Goal: Task Accomplishment & Management: Use online tool/utility

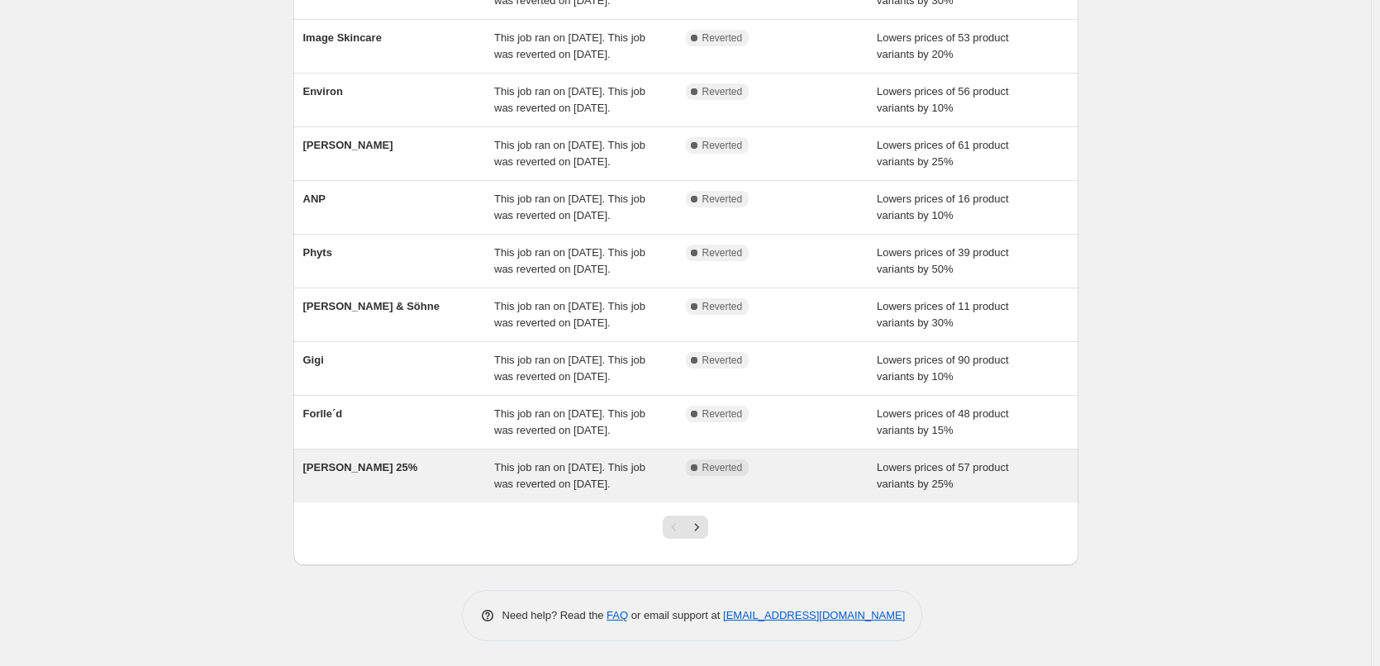
scroll to position [350, 0]
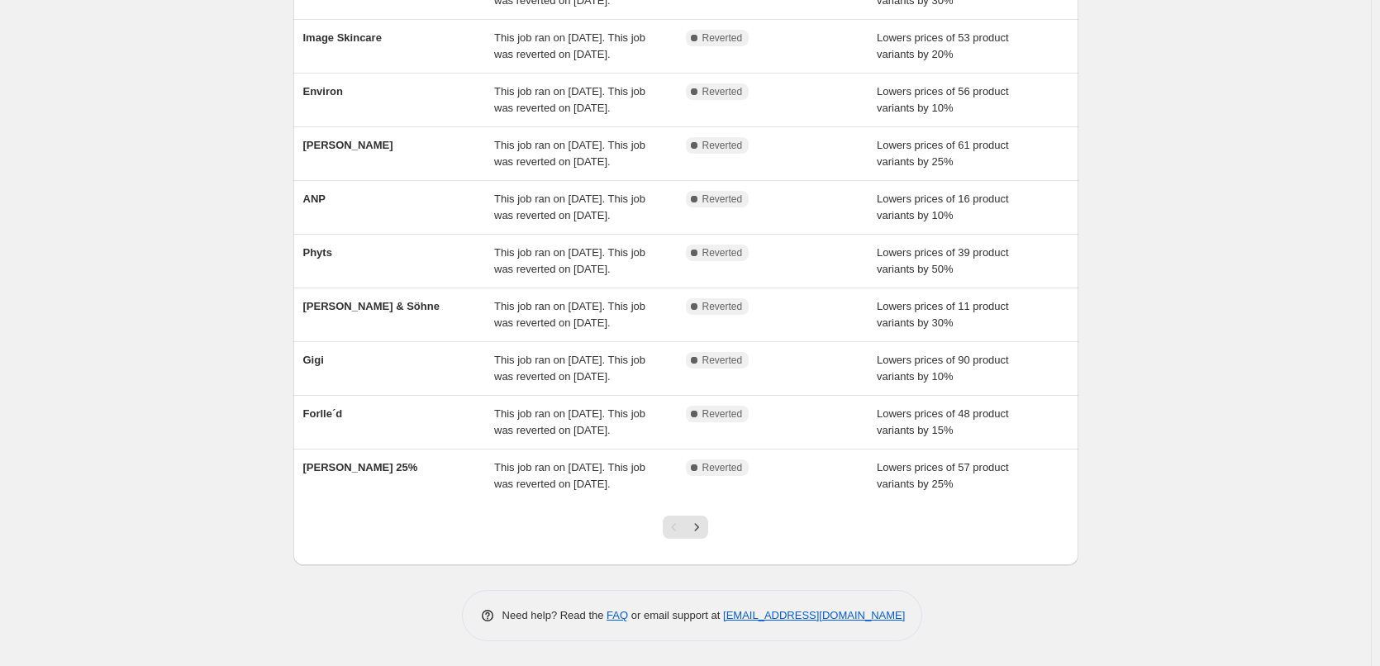
click at [712, 517] on div at bounding box center [685, 533] width 67 height 63
click at [694, 540] on div at bounding box center [685, 533] width 67 height 63
click at [700, 534] on icon "Next" at bounding box center [696, 527] width 17 height 17
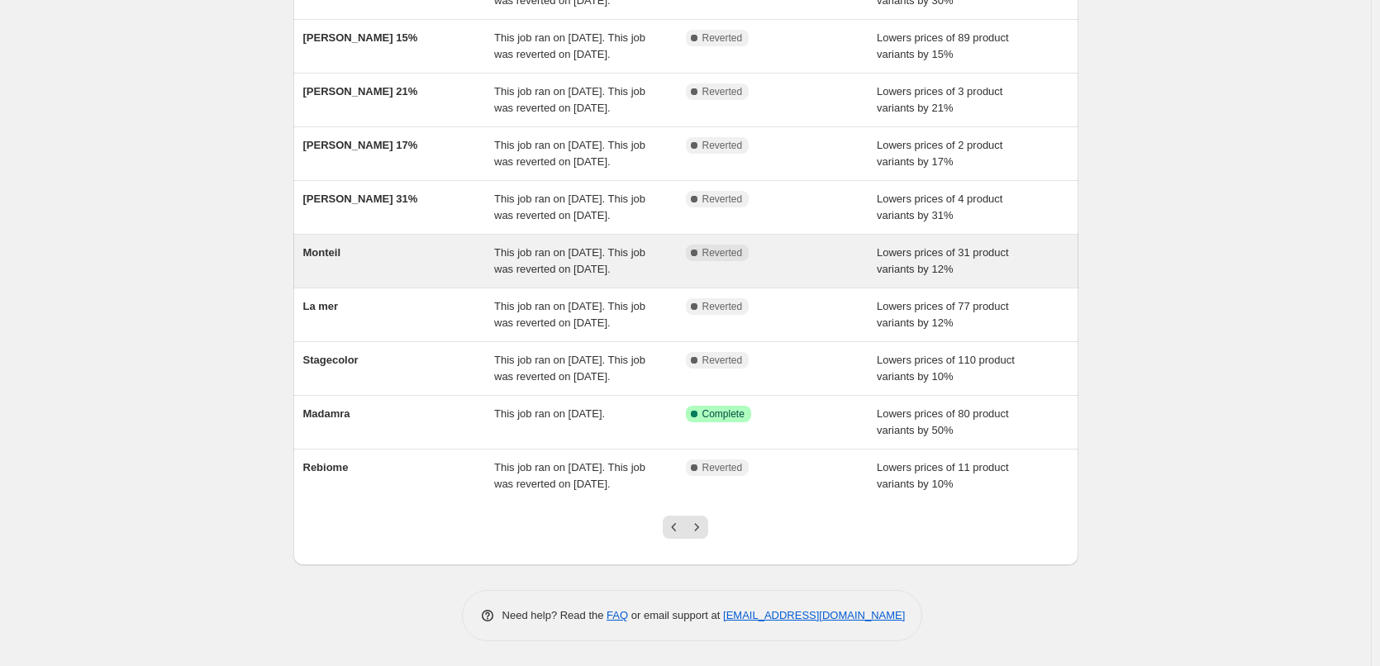
scroll to position [301, 0]
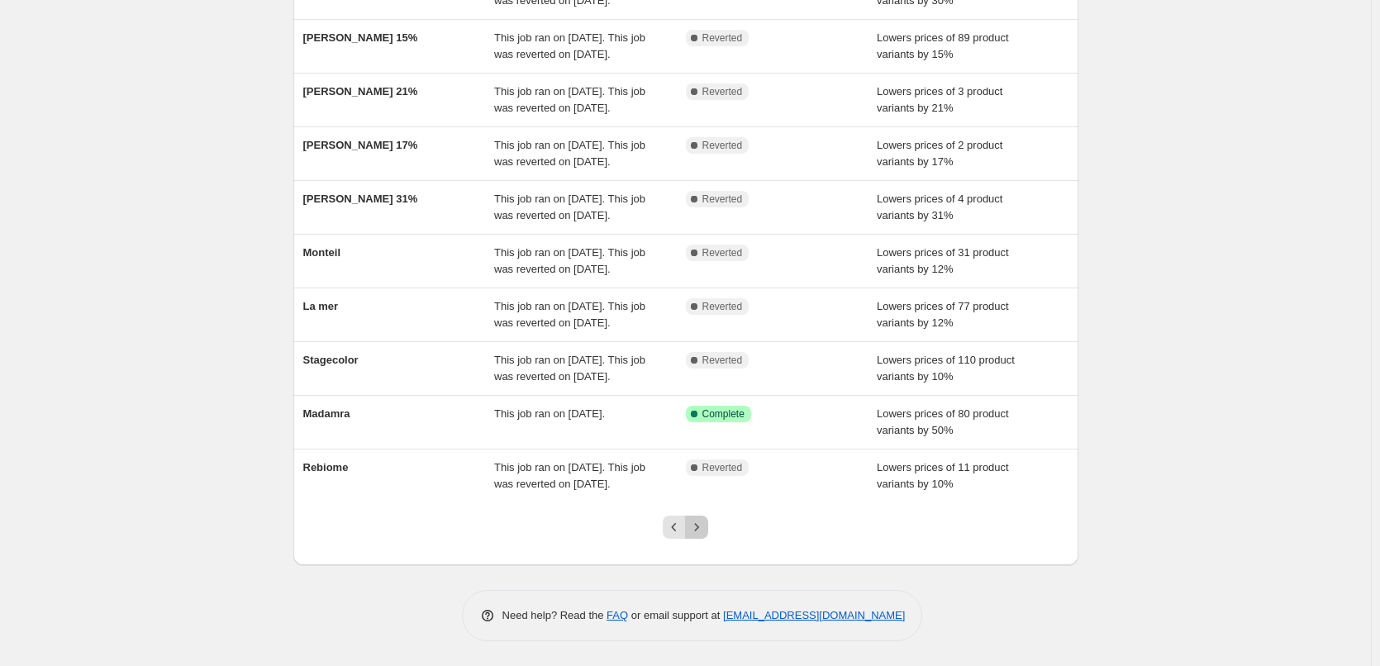
click at [693, 529] on icon "Next" at bounding box center [696, 527] width 17 height 17
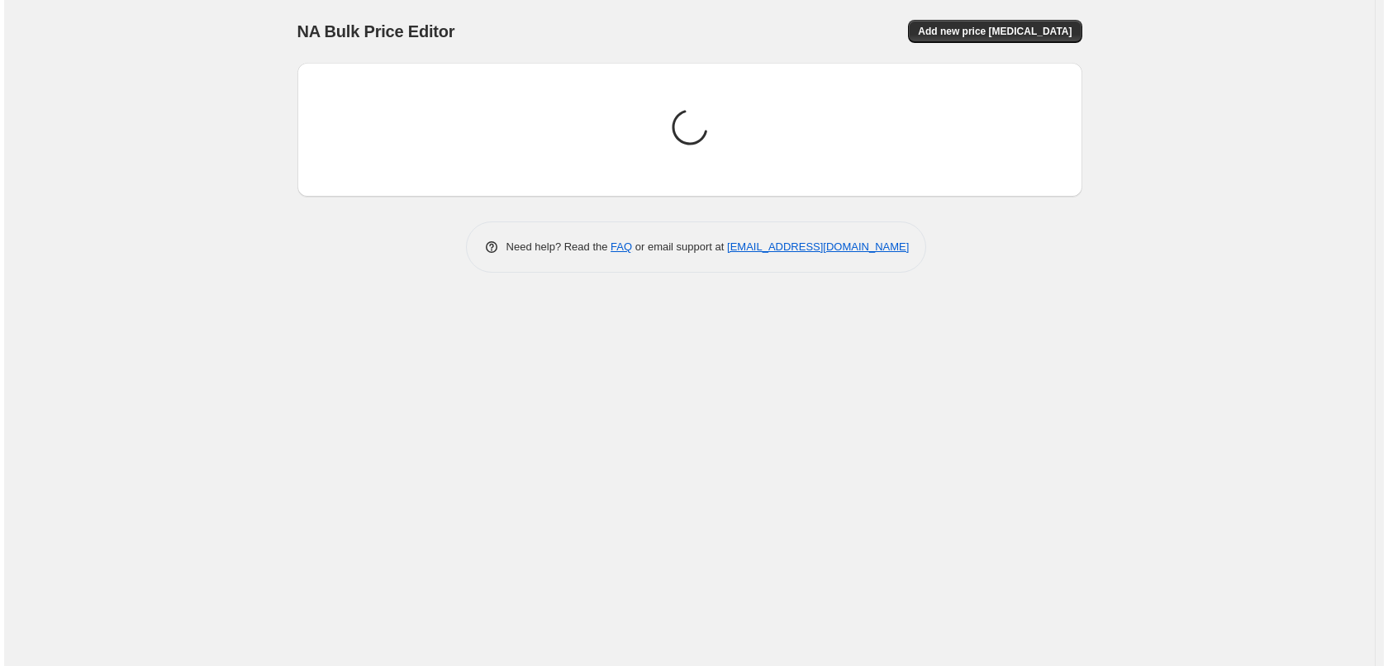
scroll to position [0, 0]
